Goal: Information Seeking & Learning: Learn about a topic

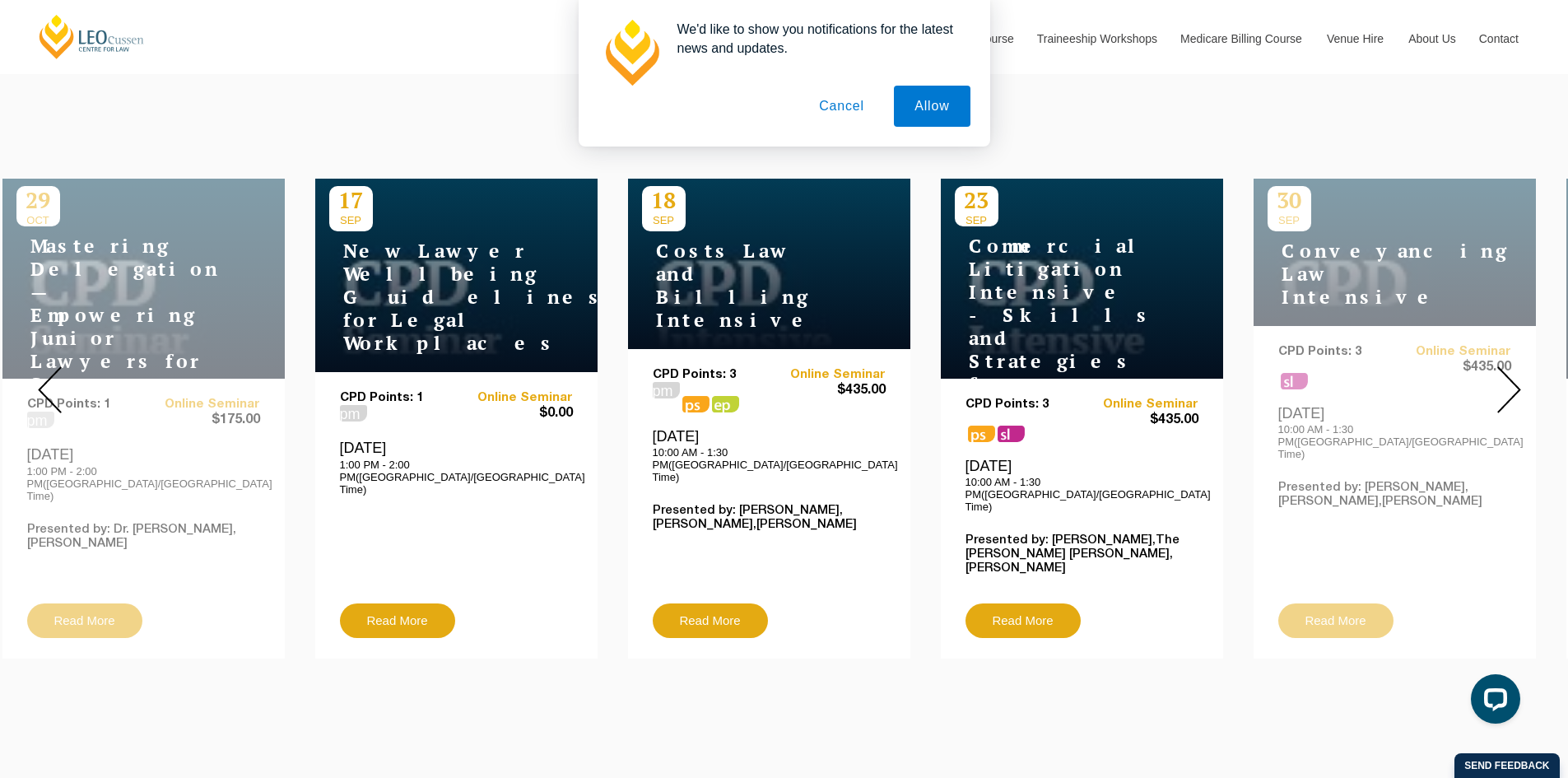
click at [1510, 370] on img at bounding box center [1508, 389] width 24 height 47
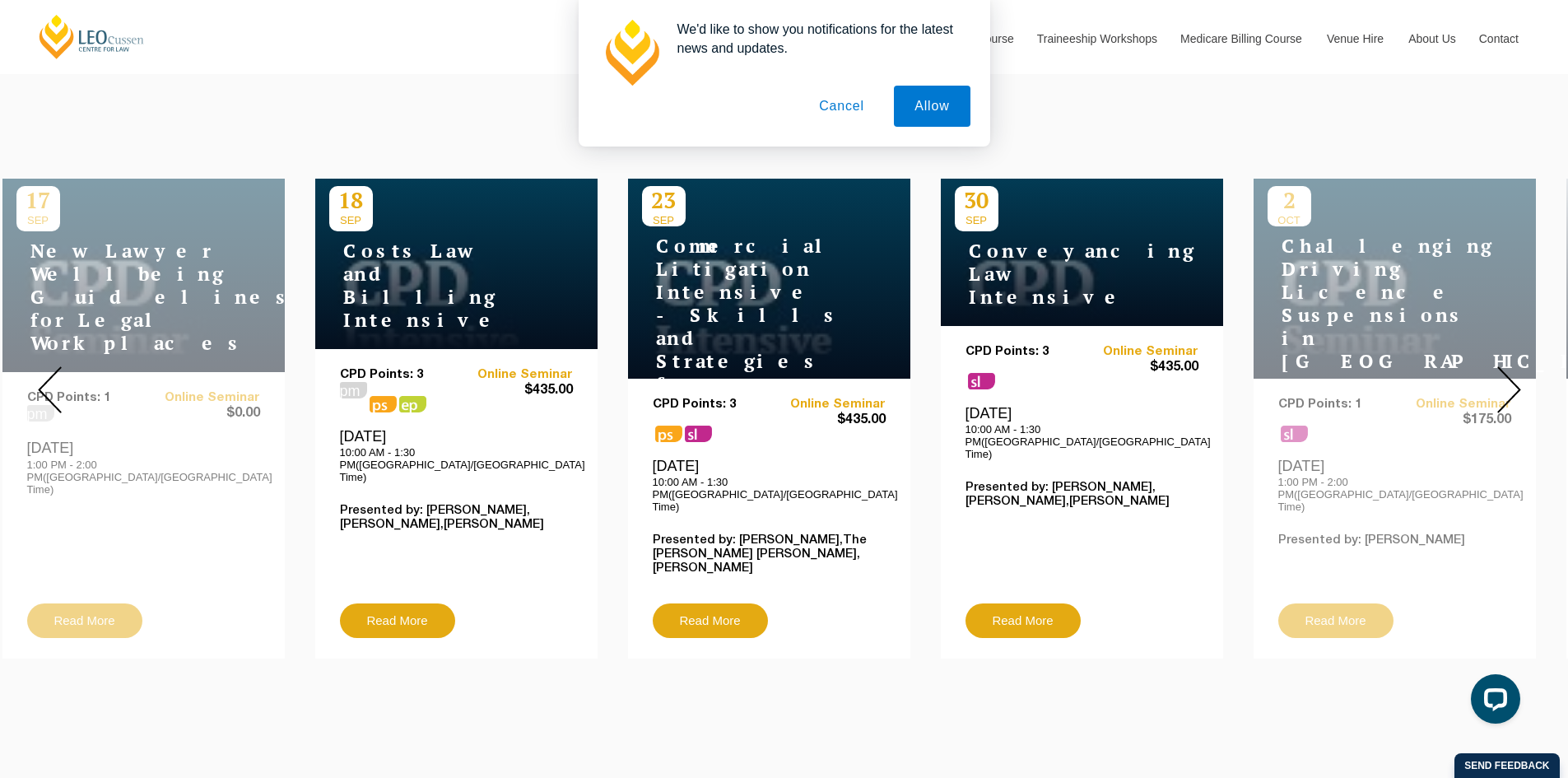
click at [1510, 370] on img at bounding box center [1508, 389] width 24 height 47
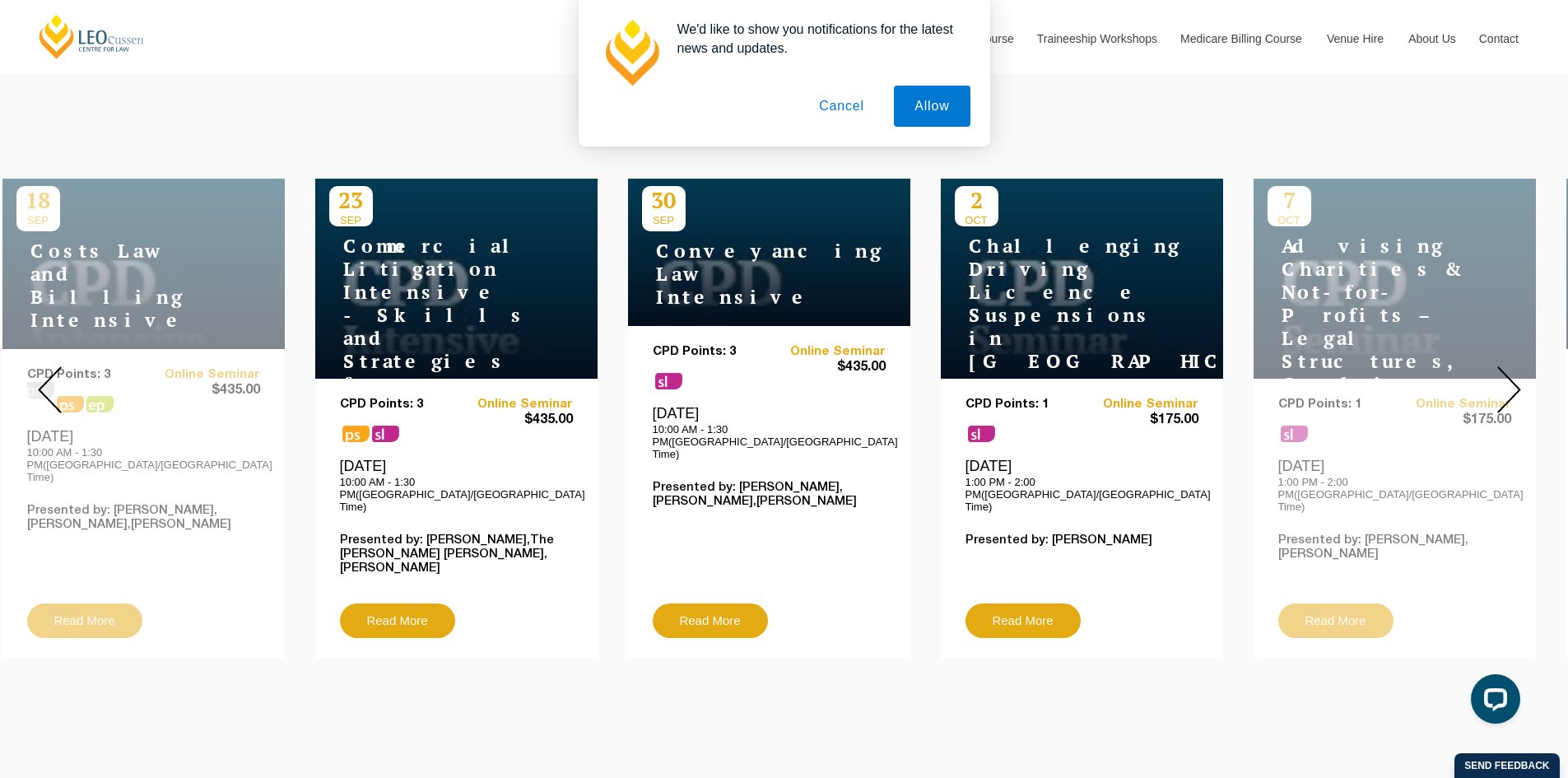
click at [1510, 370] on img at bounding box center [1508, 389] width 24 height 47
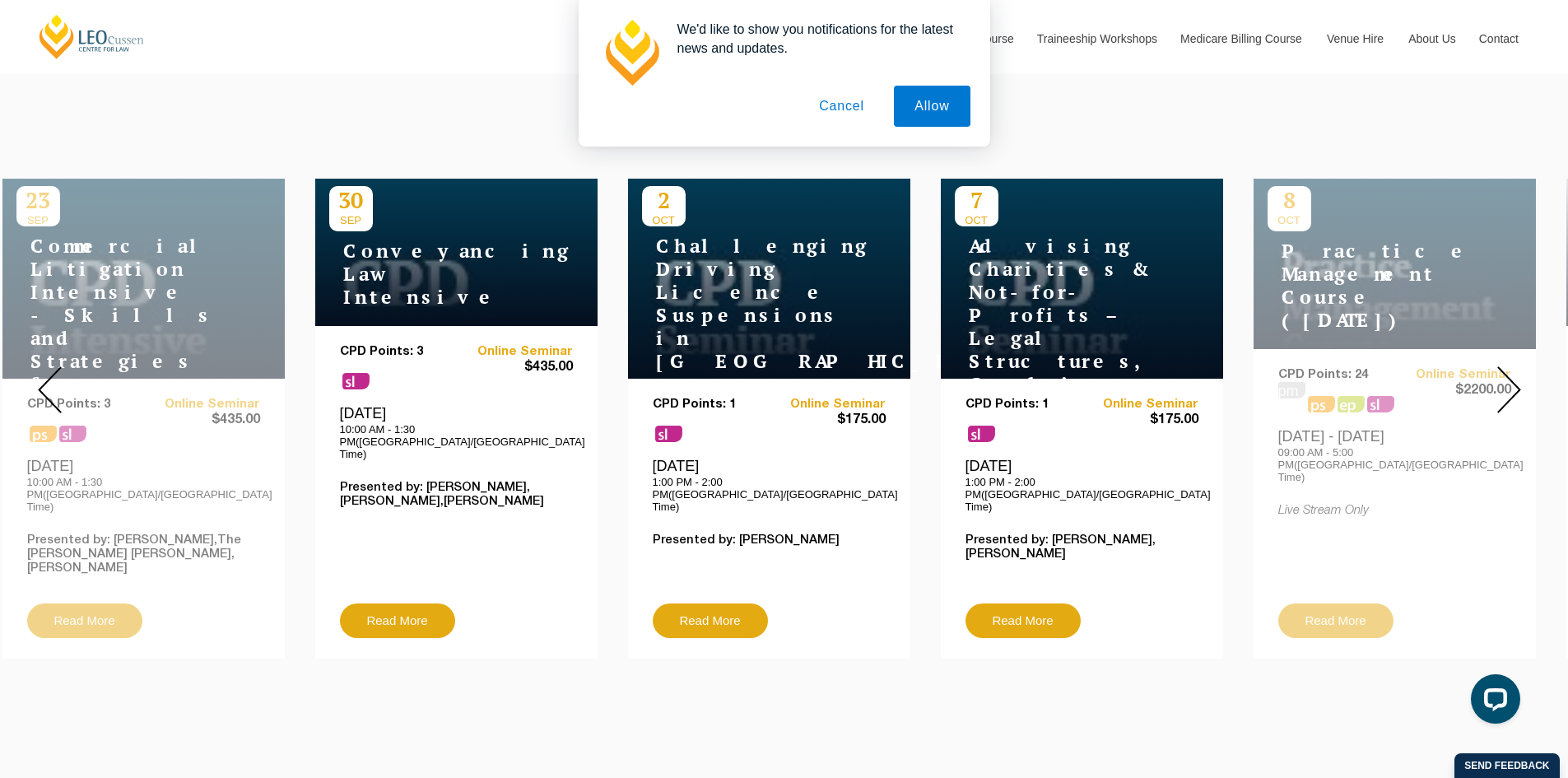
click at [1510, 370] on img at bounding box center [1508, 389] width 24 height 47
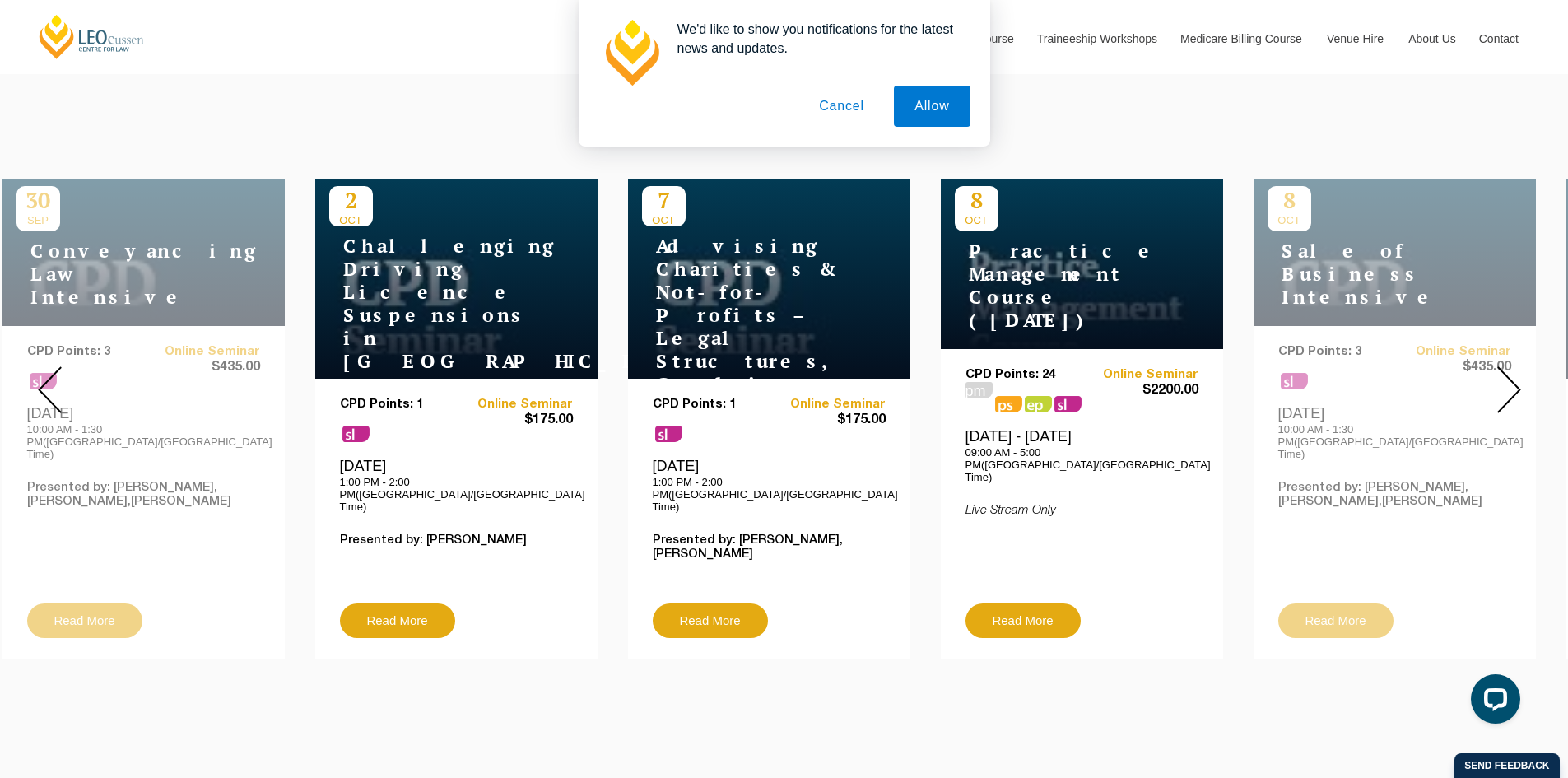
click at [1510, 370] on img at bounding box center [1508, 389] width 24 height 47
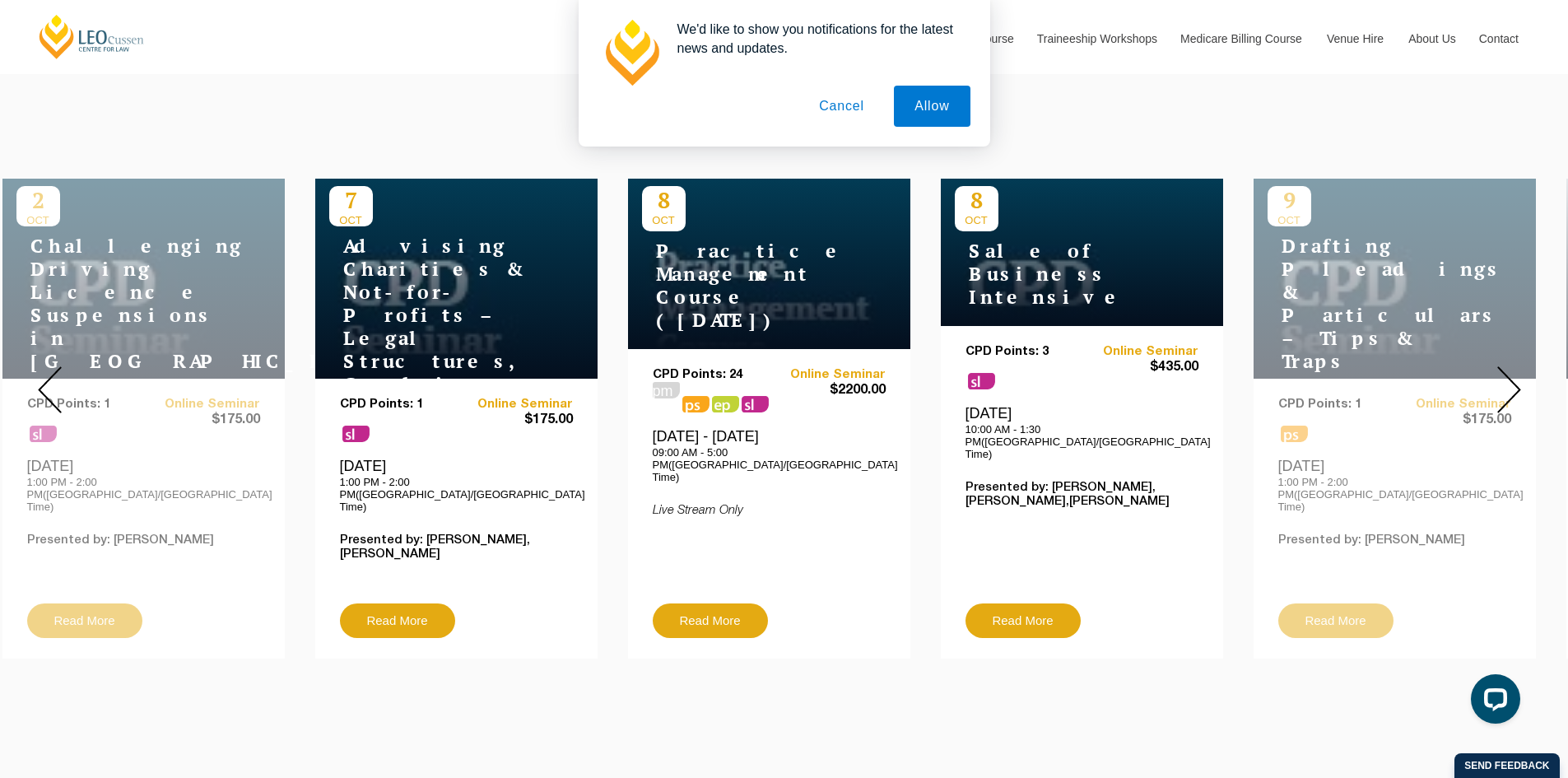
click at [1510, 370] on img at bounding box center [1508, 389] width 24 height 47
click at [1513, 366] on img at bounding box center [1508, 389] width 24 height 47
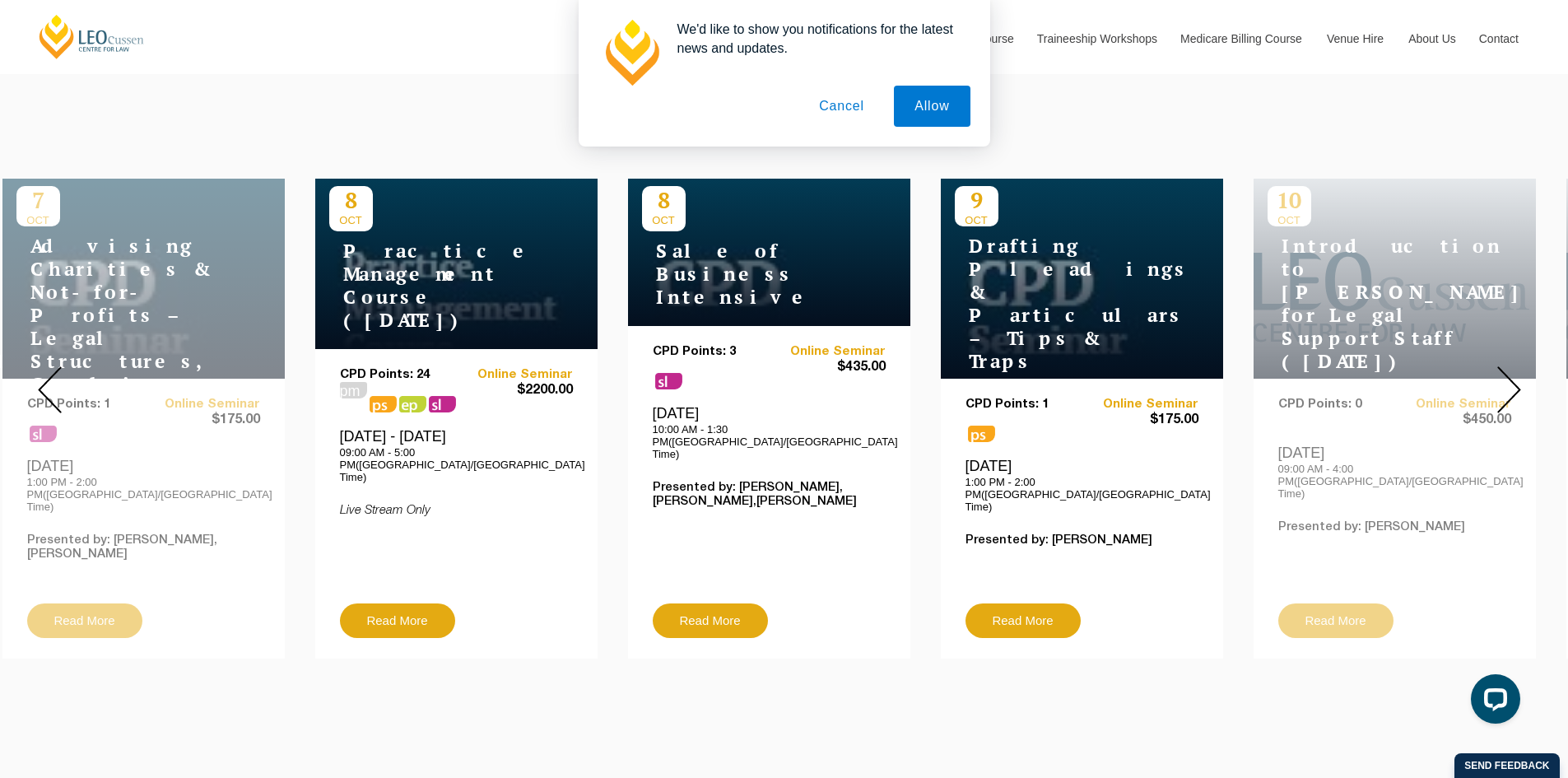
click at [1513, 366] on img at bounding box center [1508, 389] width 24 height 47
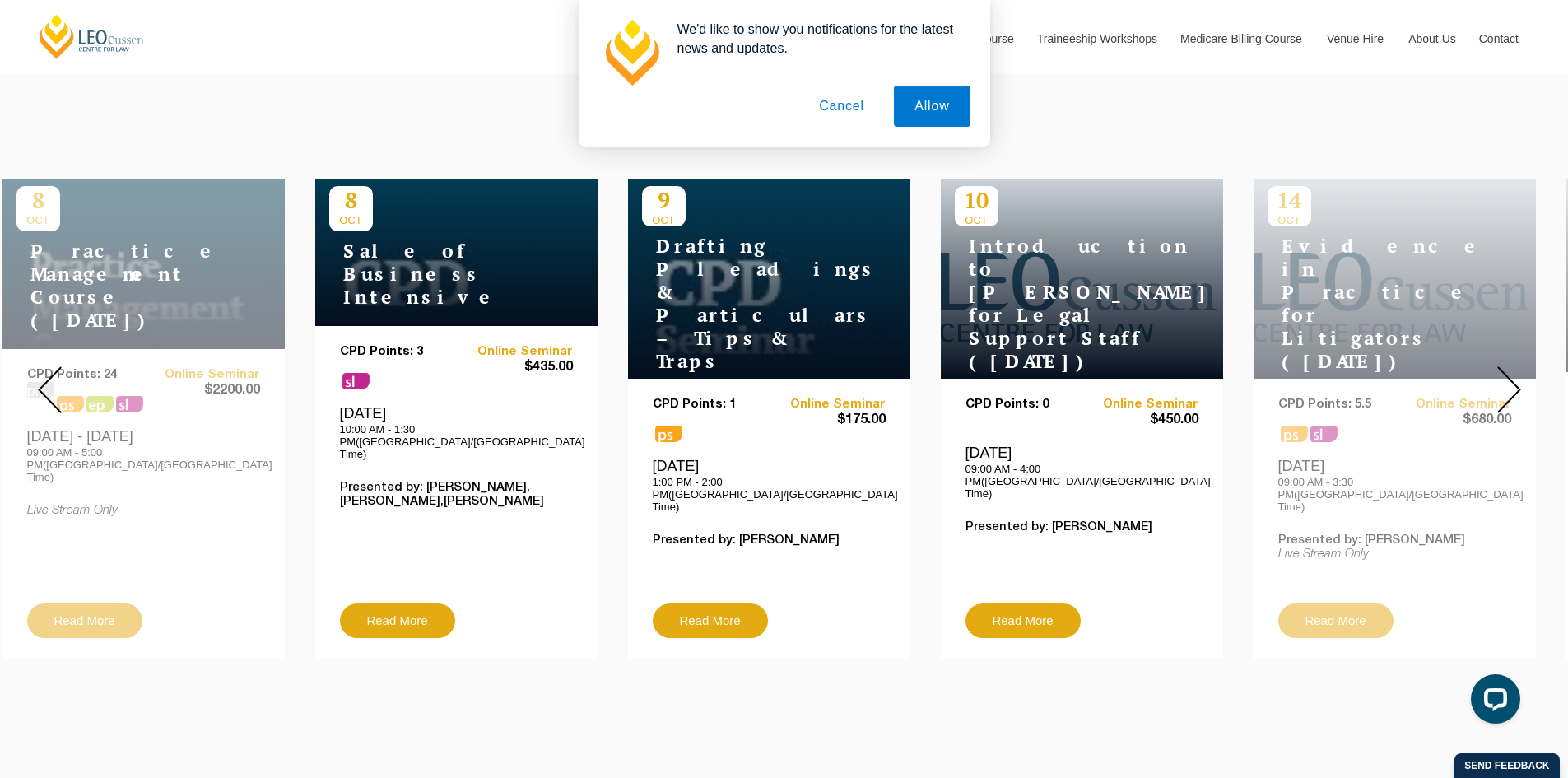
click at [1513, 366] on img at bounding box center [1508, 389] width 24 height 47
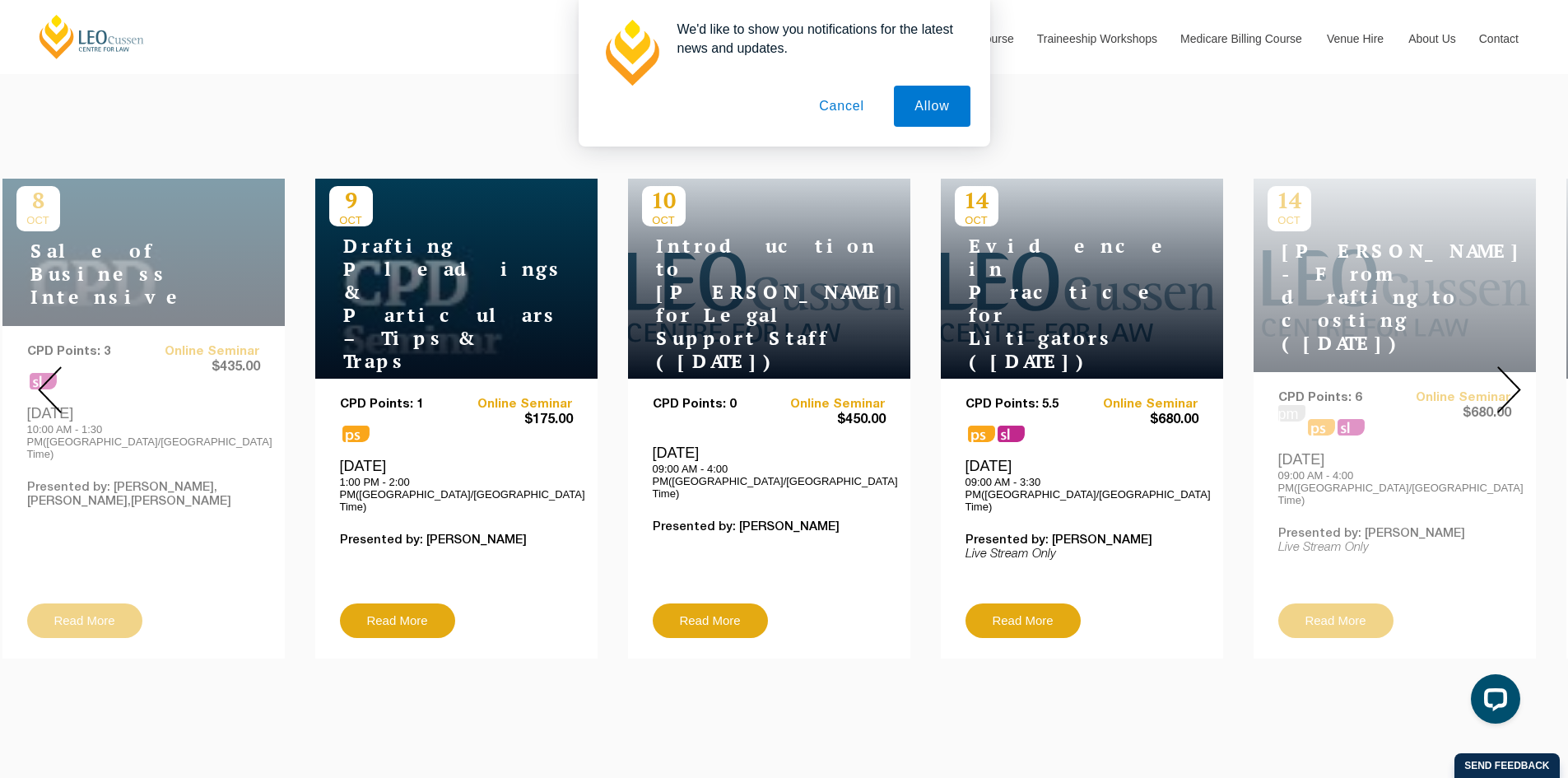
click at [1513, 366] on img at bounding box center [1508, 389] width 24 height 47
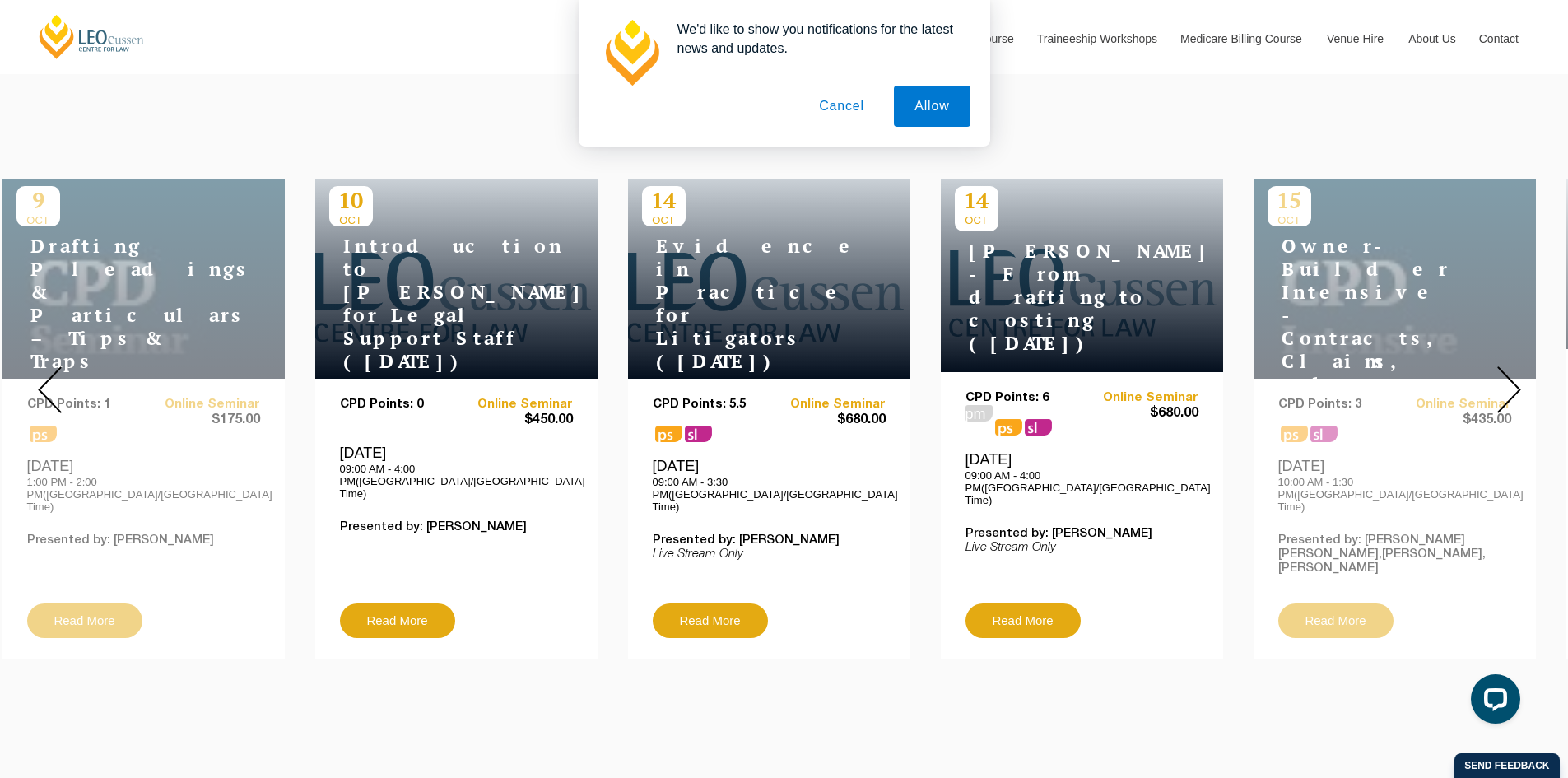
click at [1513, 366] on img at bounding box center [1508, 389] width 24 height 47
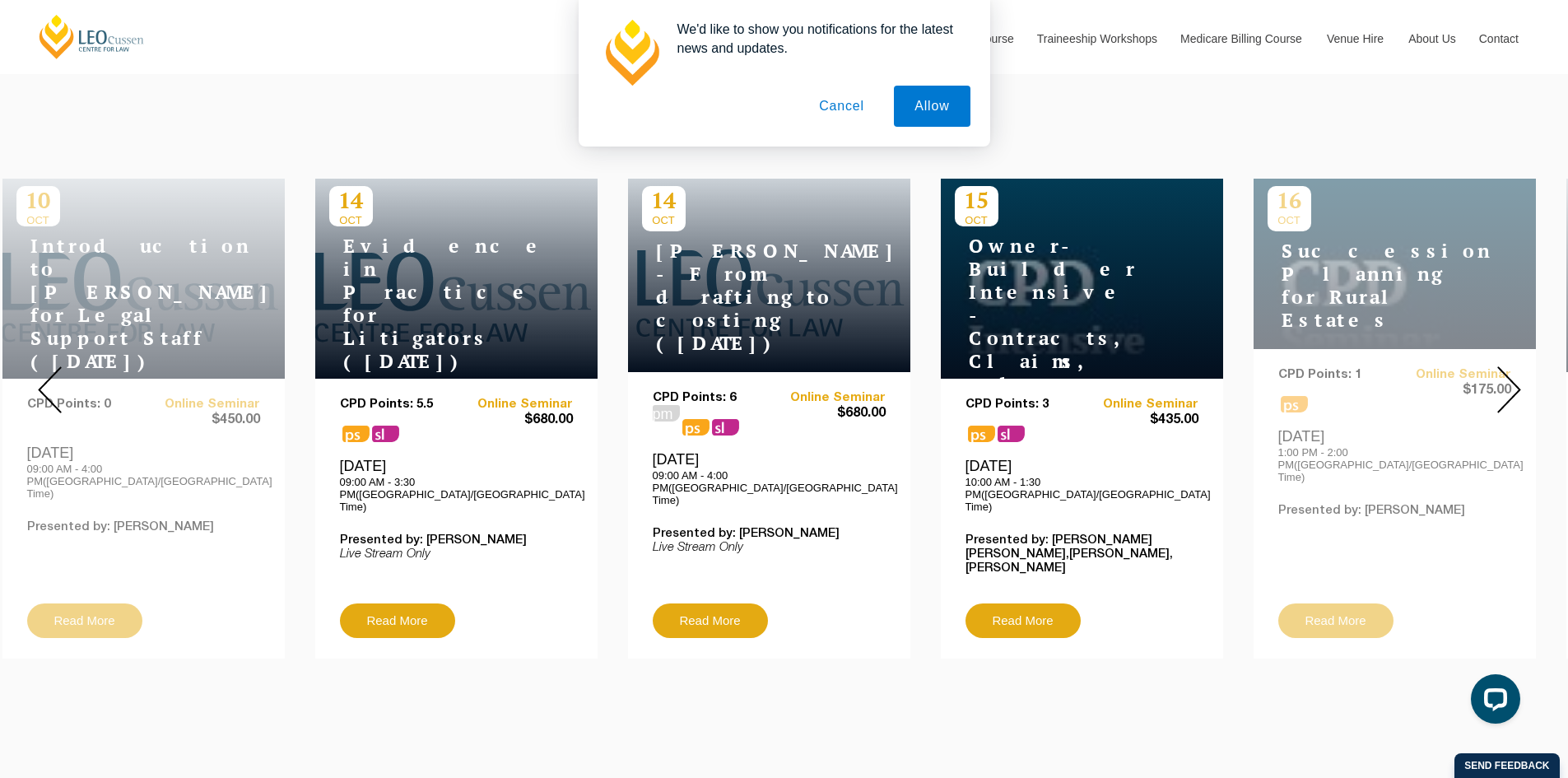
click at [1513, 366] on img at bounding box center [1508, 389] width 24 height 47
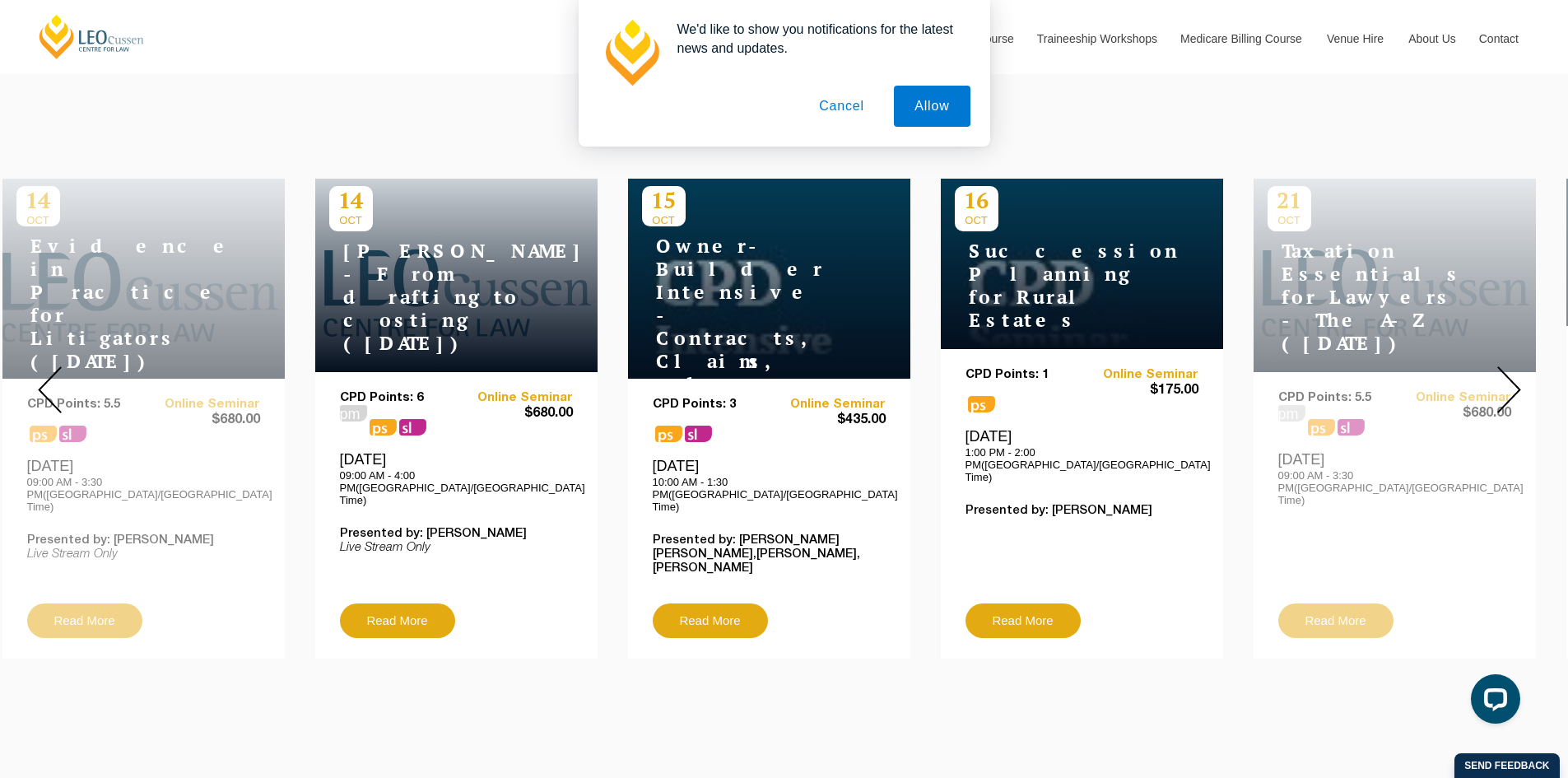
click at [1513, 366] on img at bounding box center [1508, 389] width 24 height 47
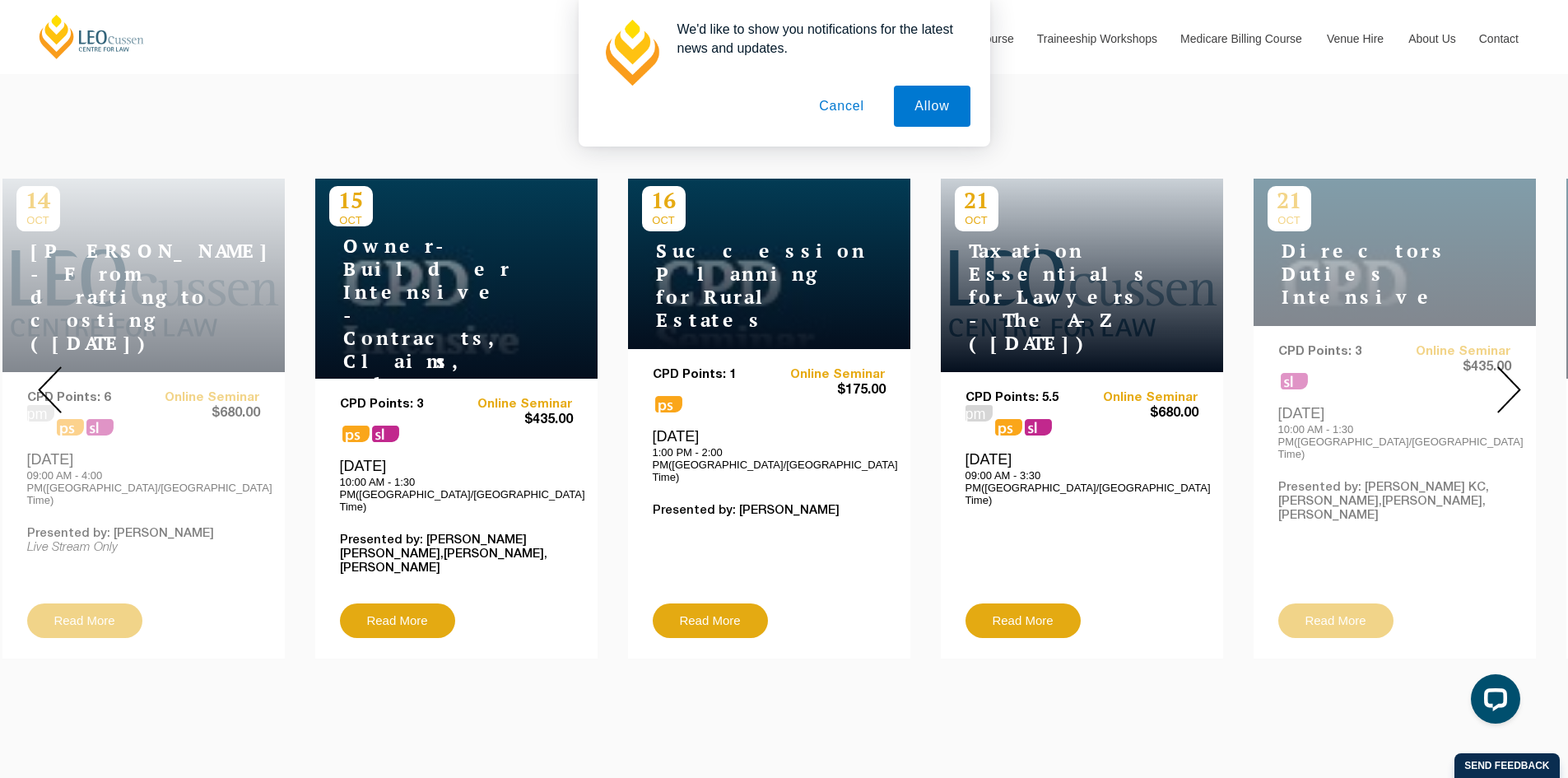
click at [1513, 366] on img at bounding box center [1508, 389] width 24 height 47
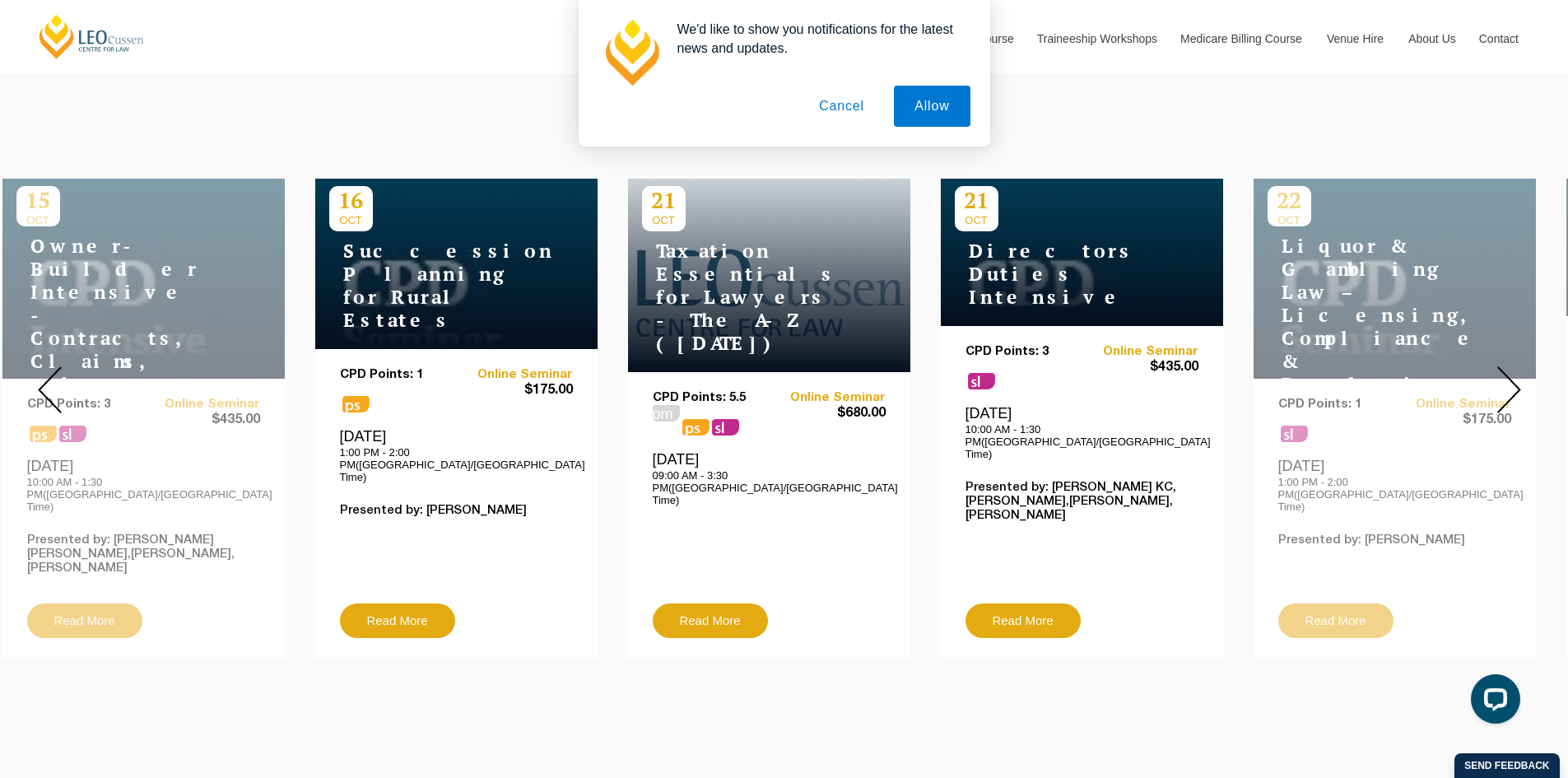
click at [1513, 366] on img at bounding box center [1508, 389] width 24 height 47
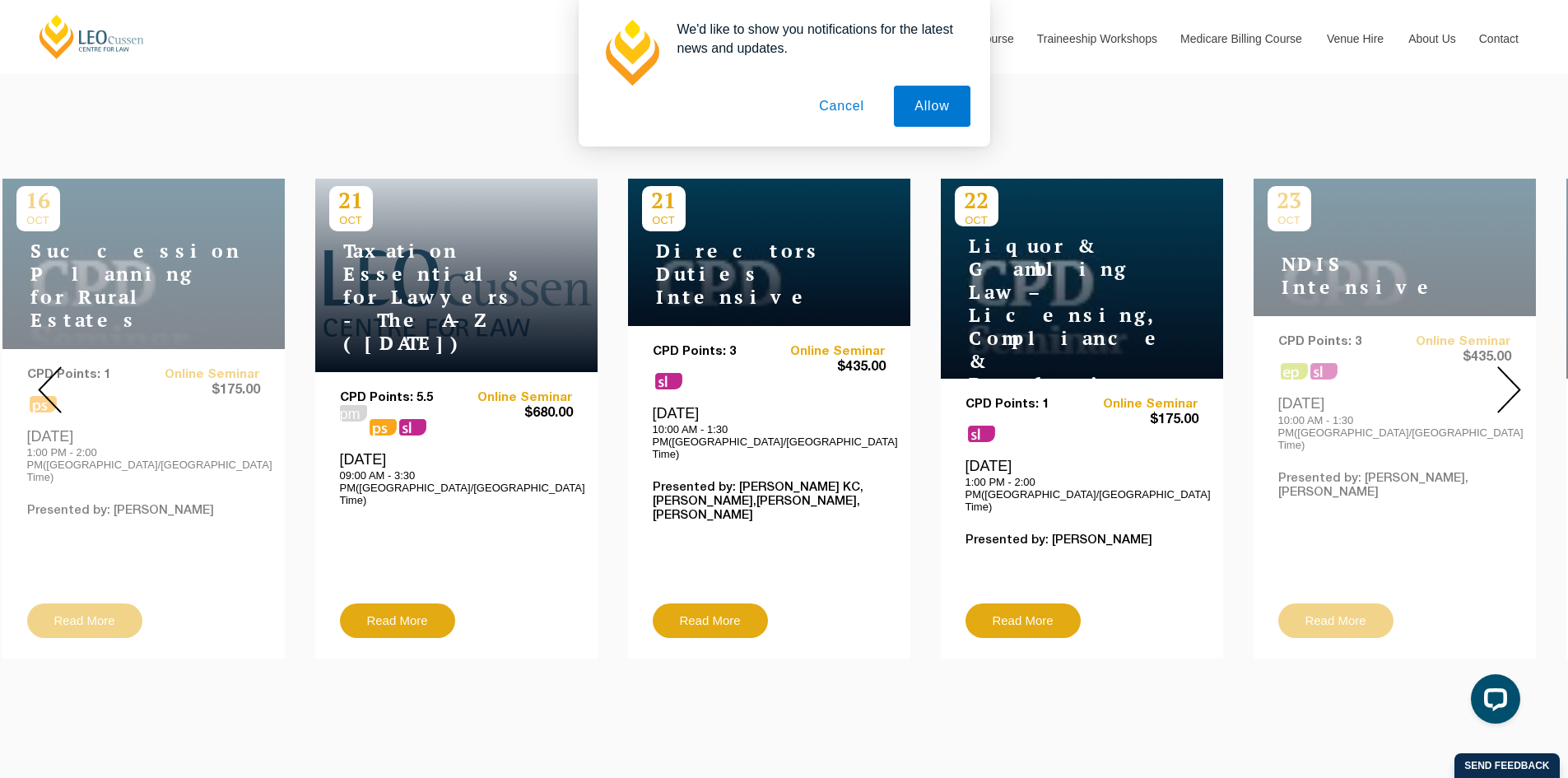
click at [1513, 366] on img at bounding box center [1508, 389] width 24 height 47
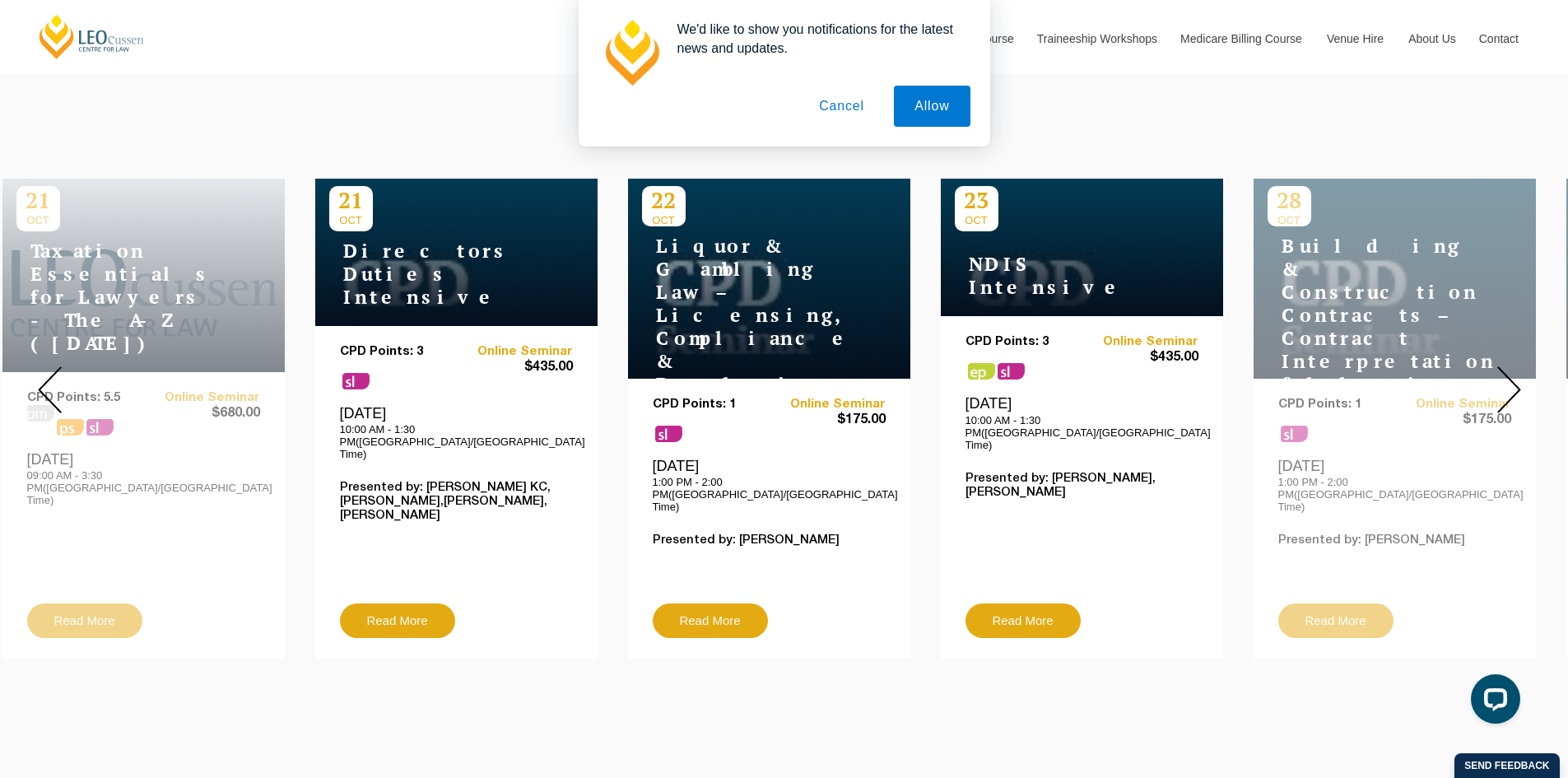
click at [1513, 366] on img at bounding box center [1508, 389] width 24 height 47
